Goal: Go to known website: Go to known website

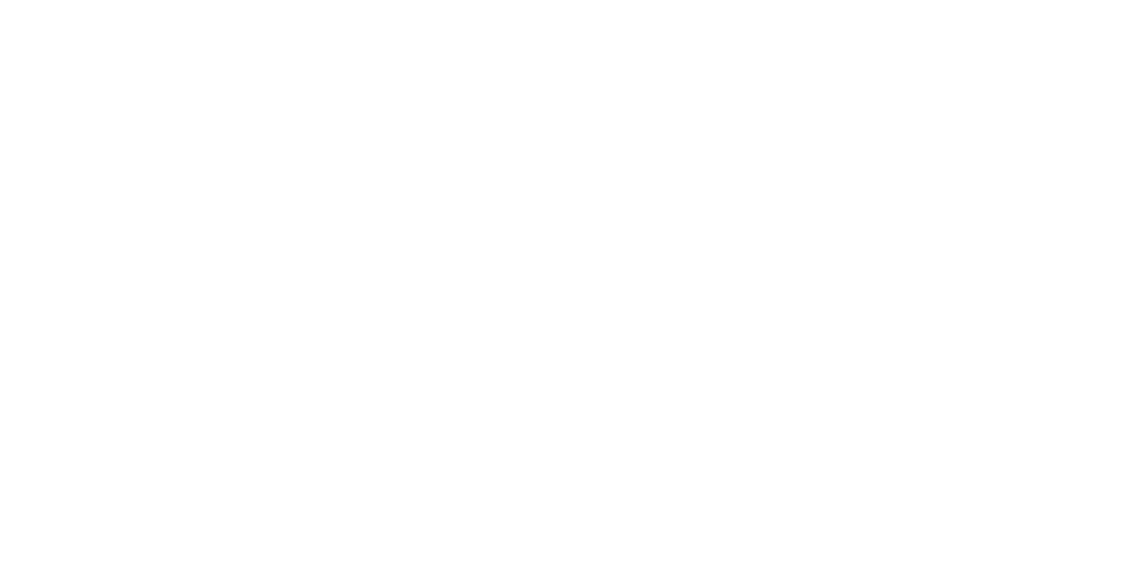
click at [474, 5] on html at bounding box center [567, 2] width 1135 height 5
click at [176, 5] on html at bounding box center [567, 2] width 1135 height 5
